Goal: Navigation & Orientation: Understand site structure

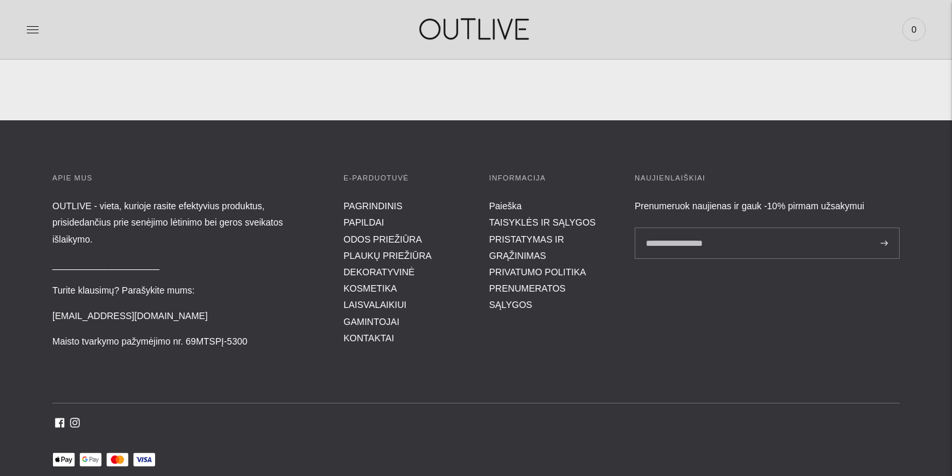
scroll to position [4687, 0]
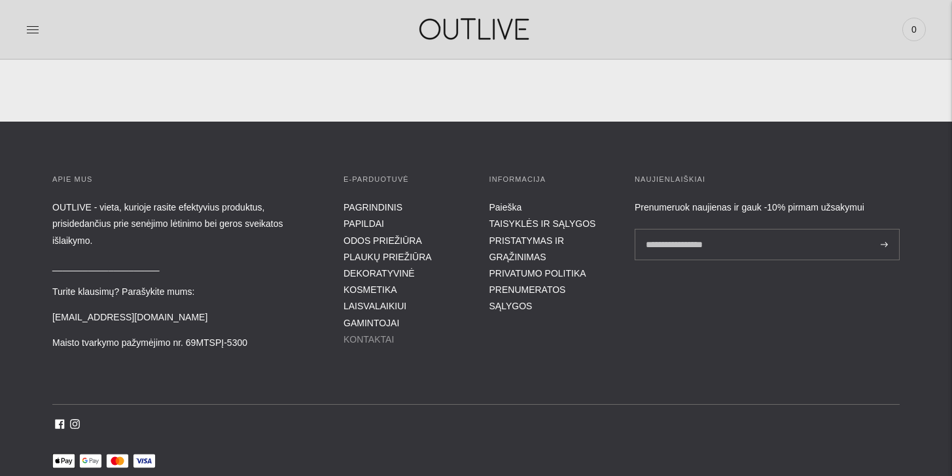
click at [361, 335] on link "KONTAKTAI" at bounding box center [368, 339] width 50 height 10
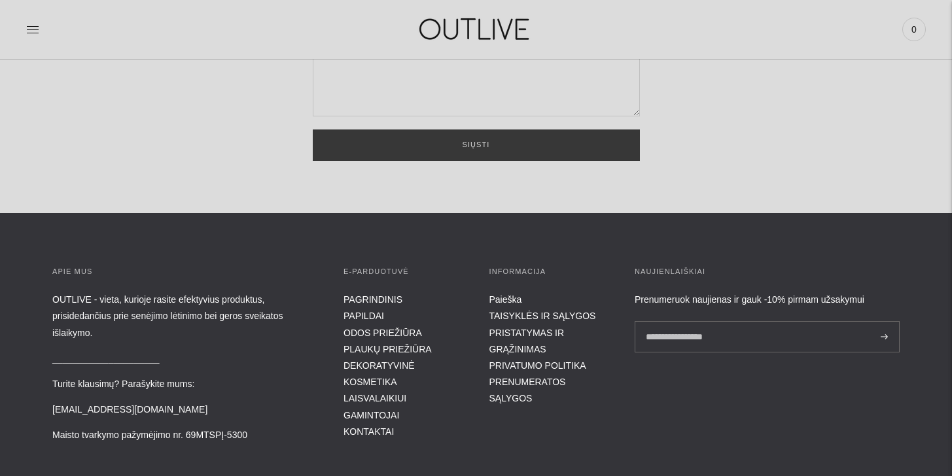
scroll to position [540, 0]
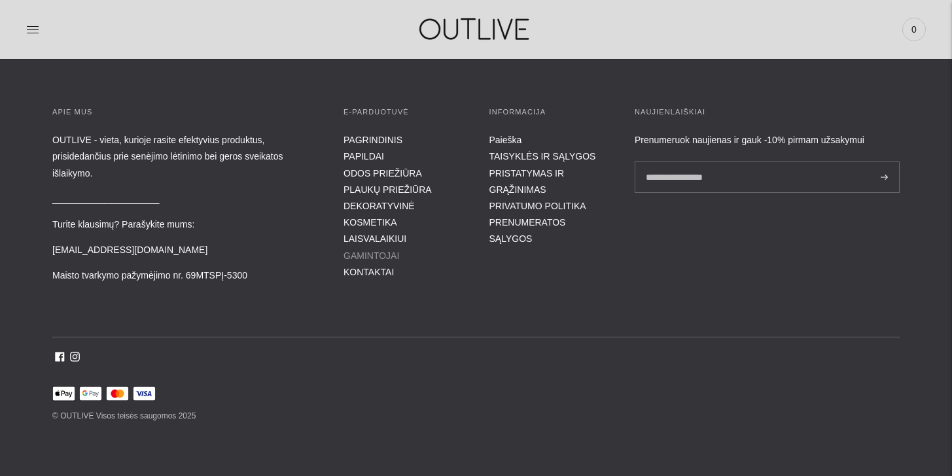
click at [376, 257] on link "GAMINTOJAI" at bounding box center [371, 256] width 56 height 10
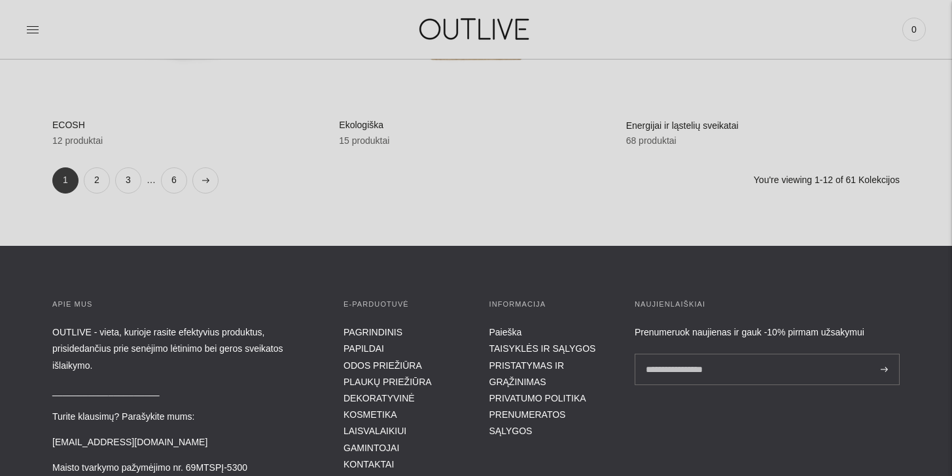
scroll to position [1442, 0]
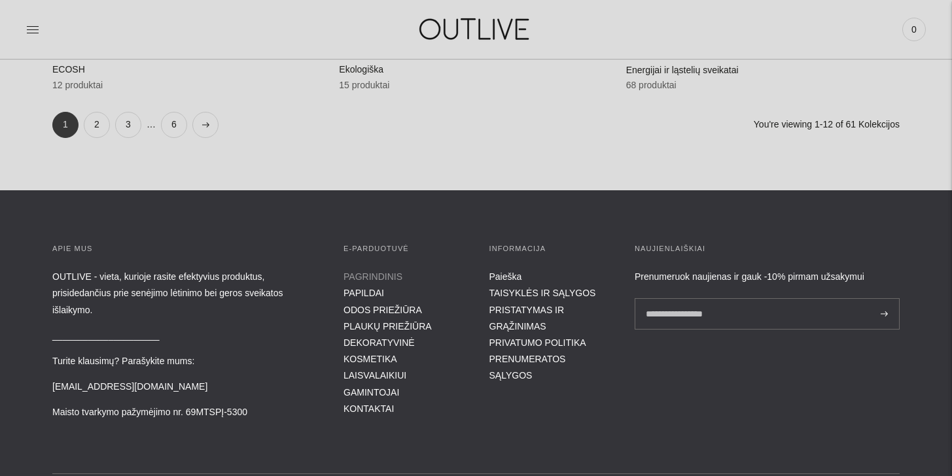
click at [398, 275] on link "PAGRINDINIS" at bounding box center [372, 277] width 59 height 10
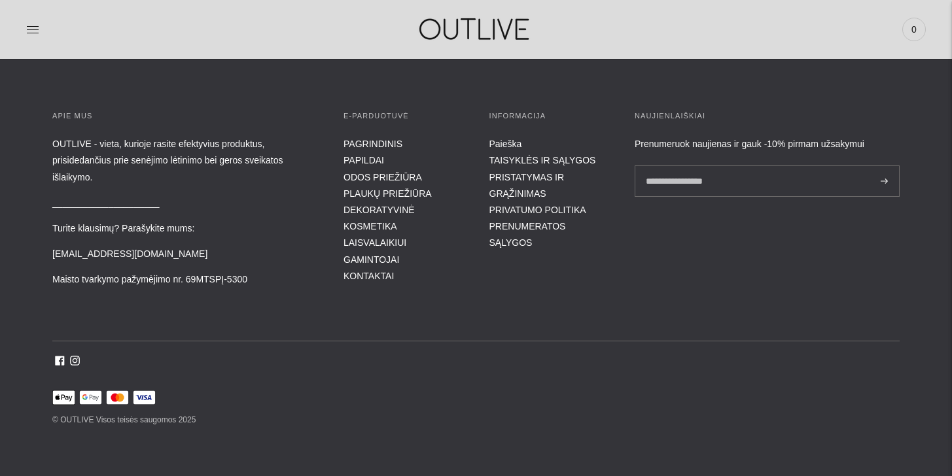
scroll to position [4752, 0]
click at [499, 157] on link "TAISYKLĖS IR SĄLYGOS" at bounding box center [542, 159] width 107 height 10
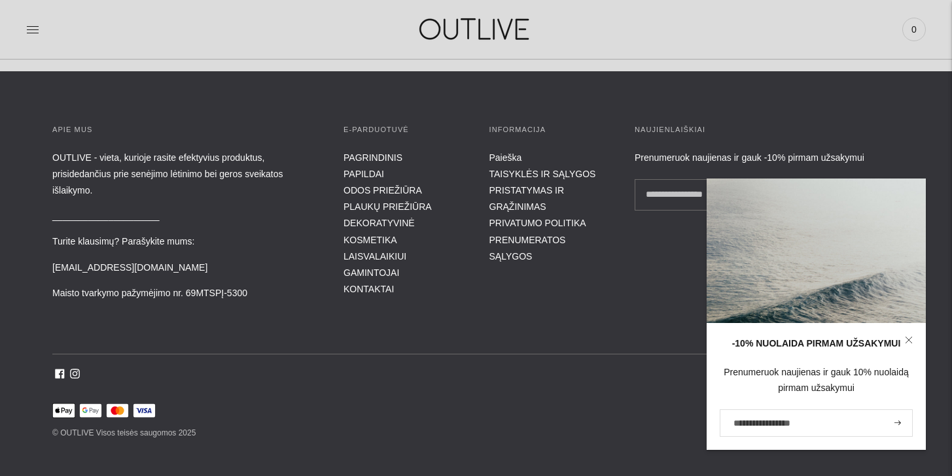
scroll to position [6159, 0]
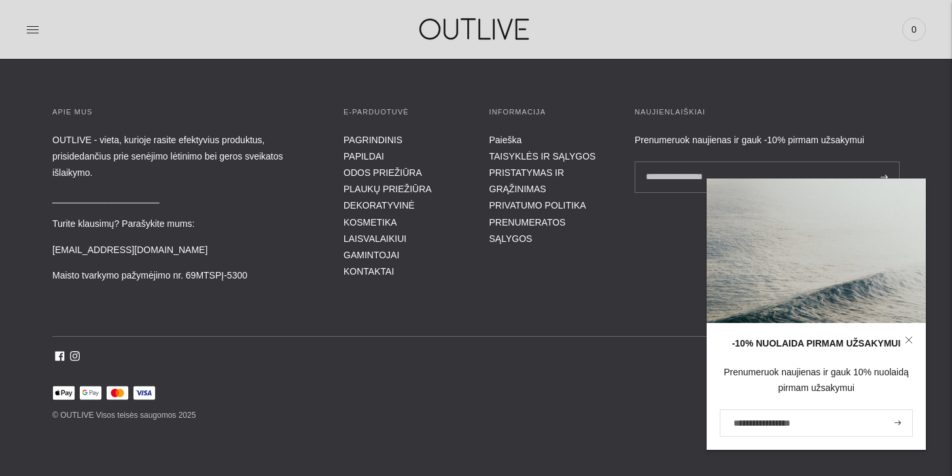
click at [61, 357] on icon at bounding box center [60, 356] width 10 height 10
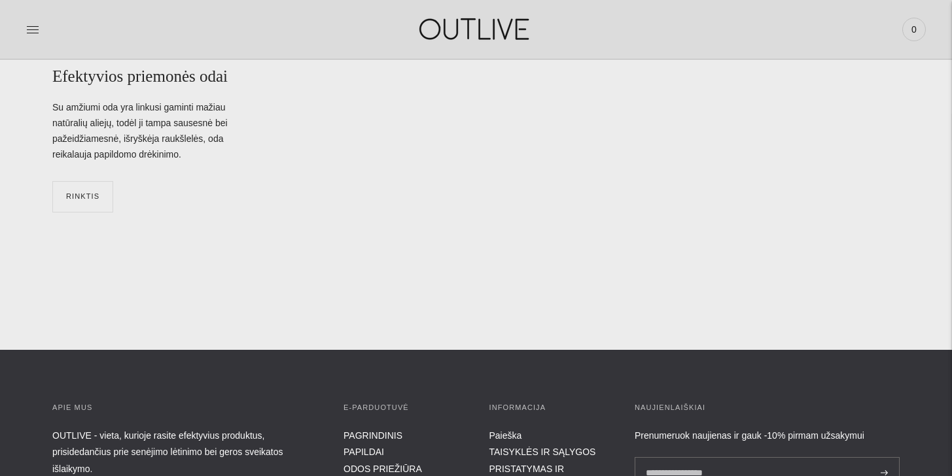
scroll to position [4752, 0]
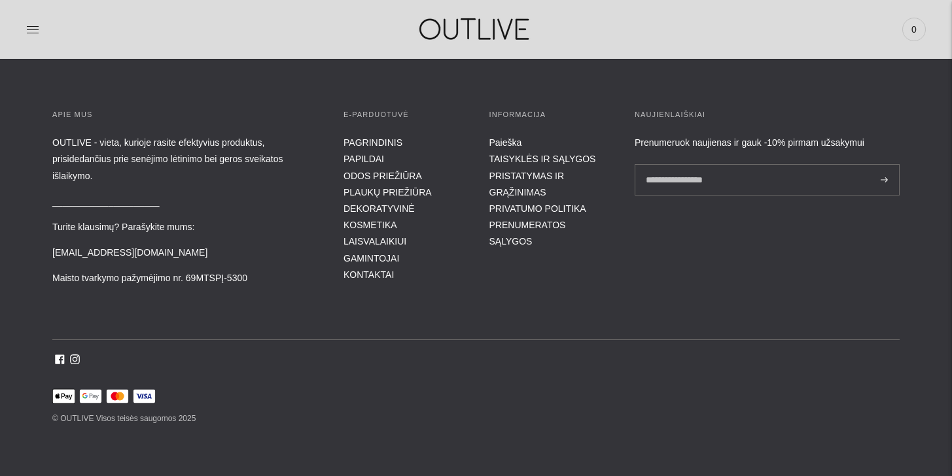
click at [77, 357] on icon at bounding box center [75, 359] width 5 height 5
